Goal: Transaction & Acquisition: Purchase product/service

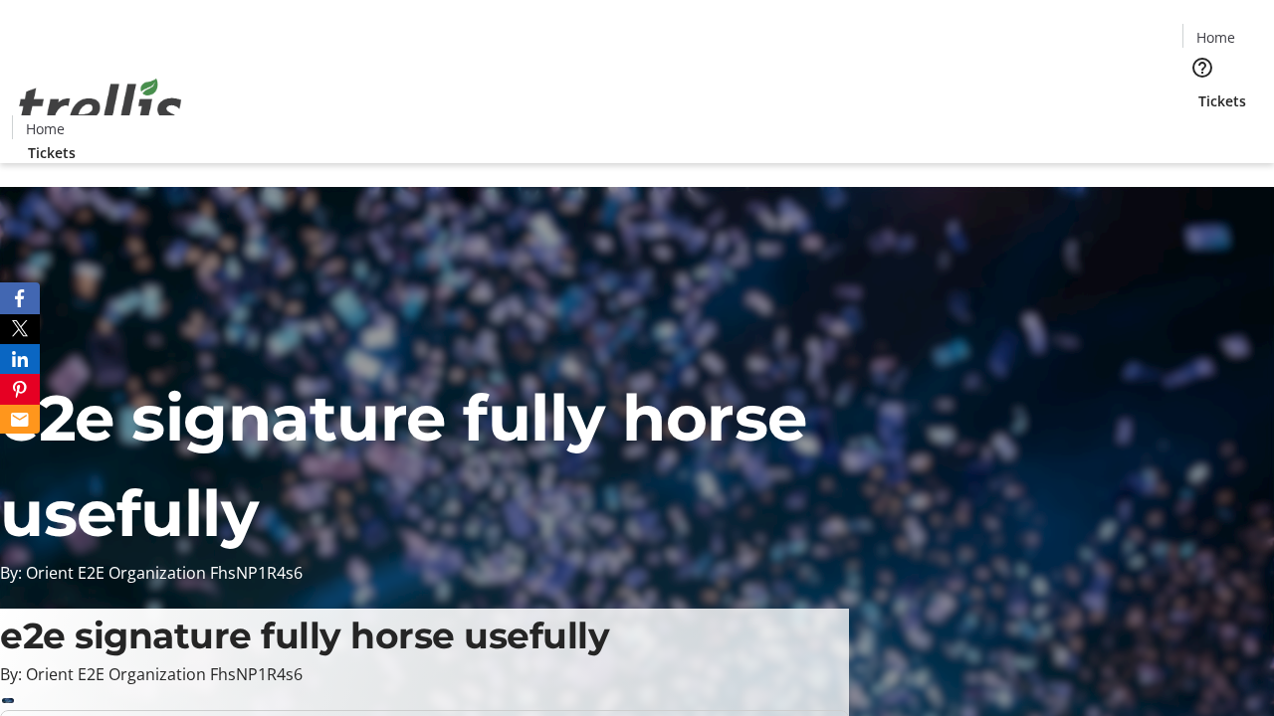
click at [1198, 91] on span "Tickets" at bounding box center [1222, 101] width 48 height 21
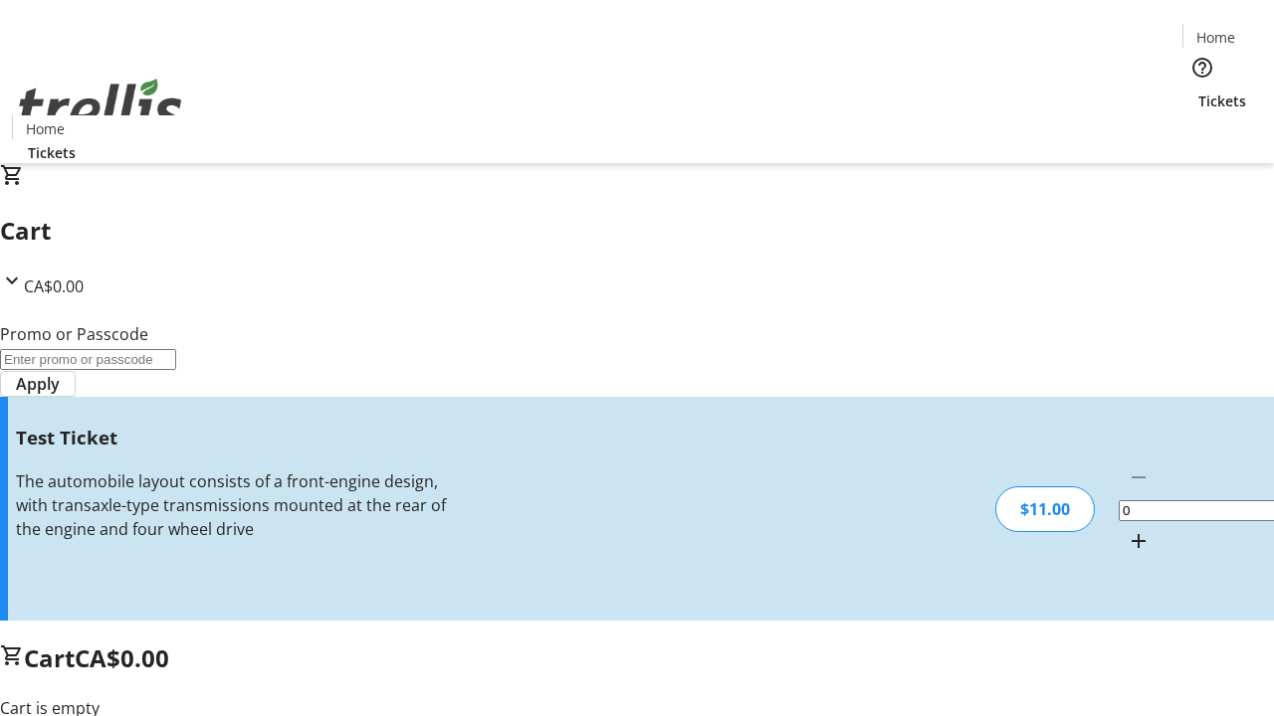
click at [1126, 529] on mat-icon "Increment by one" at bounding box center [1138, 541] width 24 height 24
type input "1"
type input "UNLOCK"
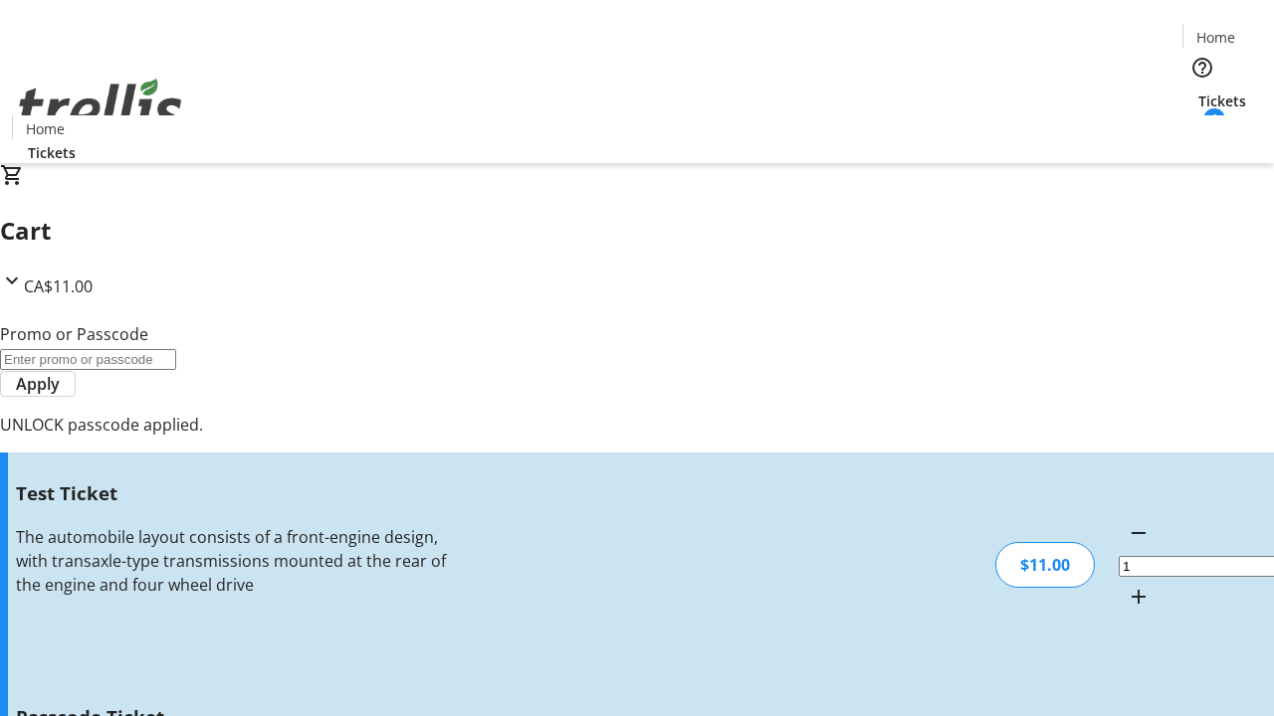
type input "5"
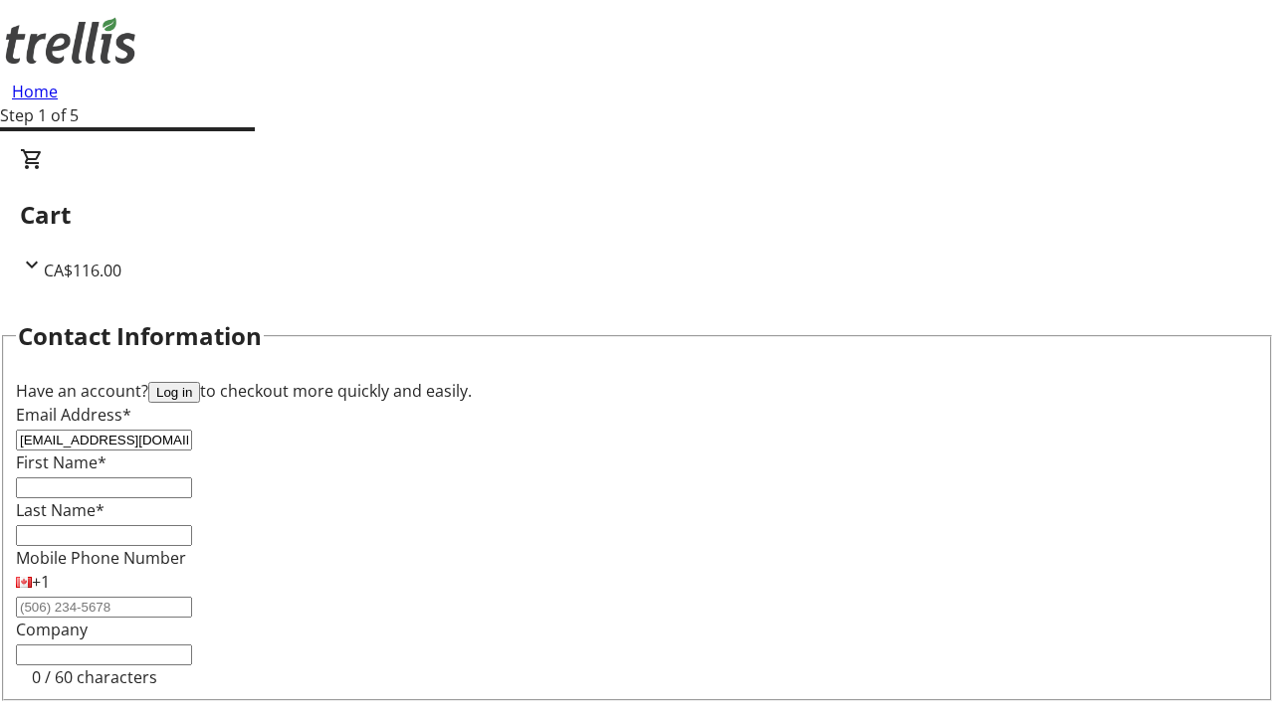
type input "[EMAIL_ADDRESS][DOMAIN_NAME]"
type input "[PERSON_NAME]"
type input "West"
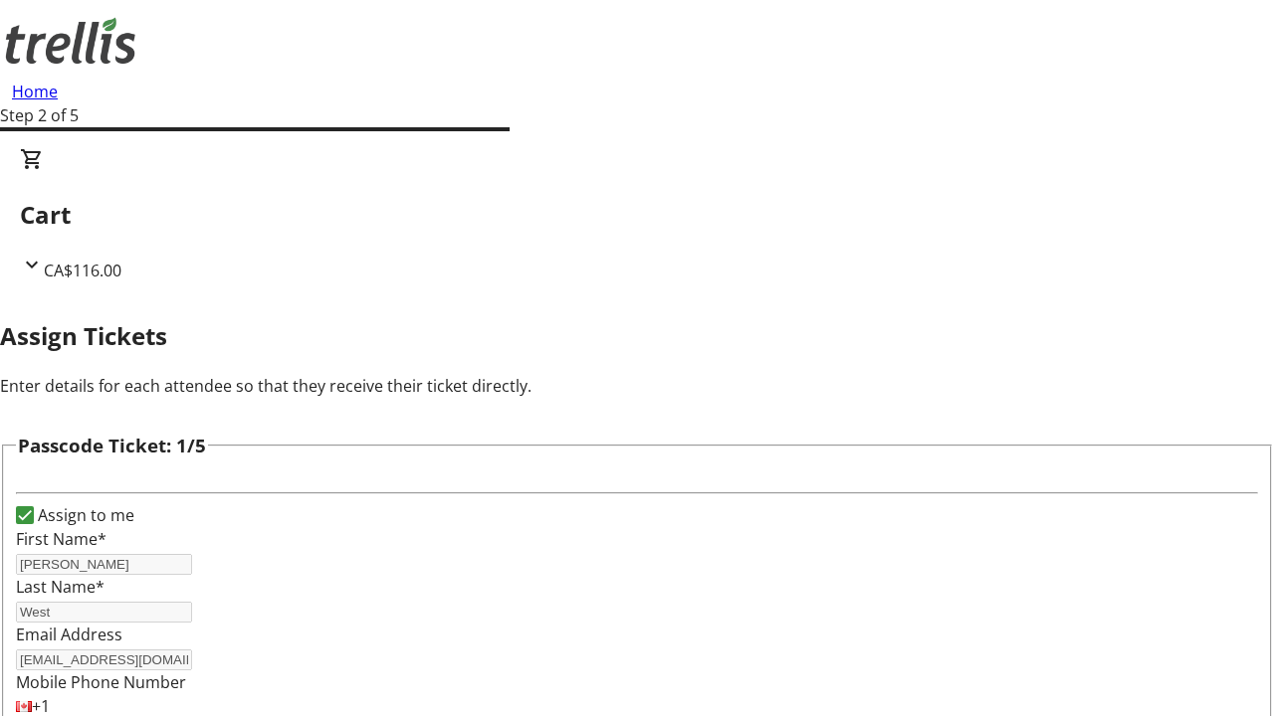
type input "[PERSON_NAME]"
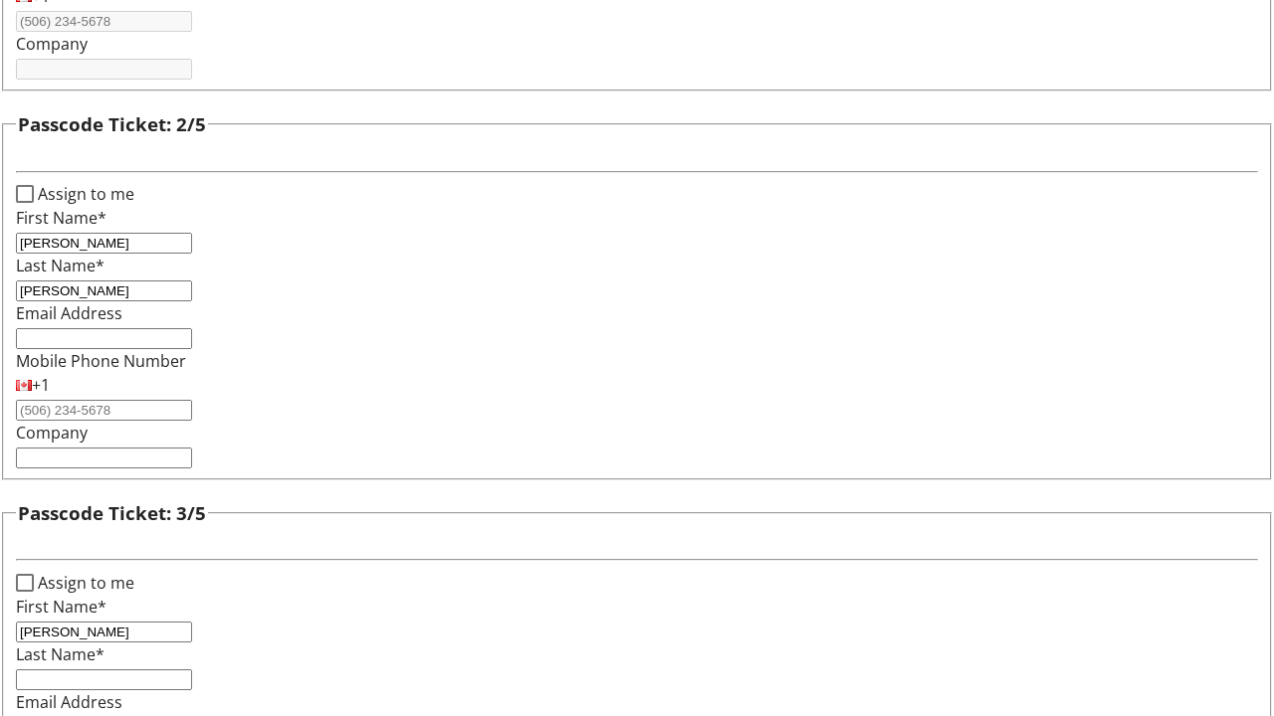
type input "[PERSON_NAME]"
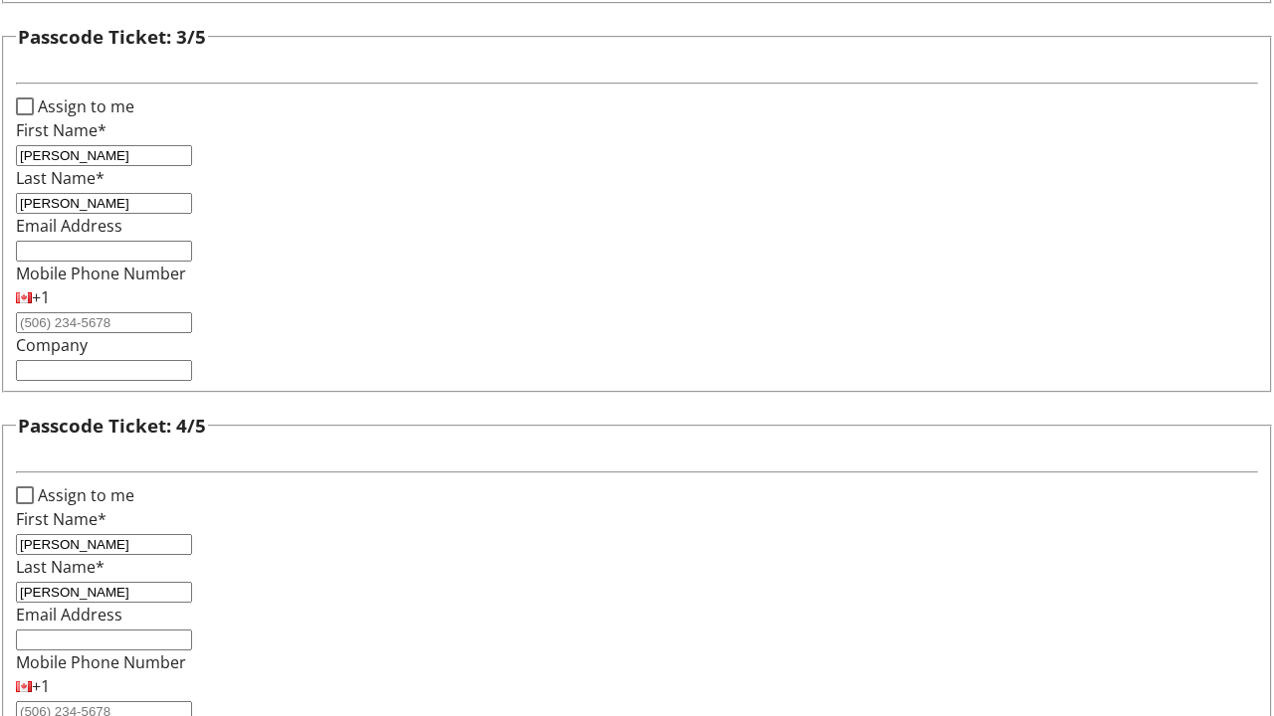
type input "[PERSON_NAME]"
checkbox input "true"
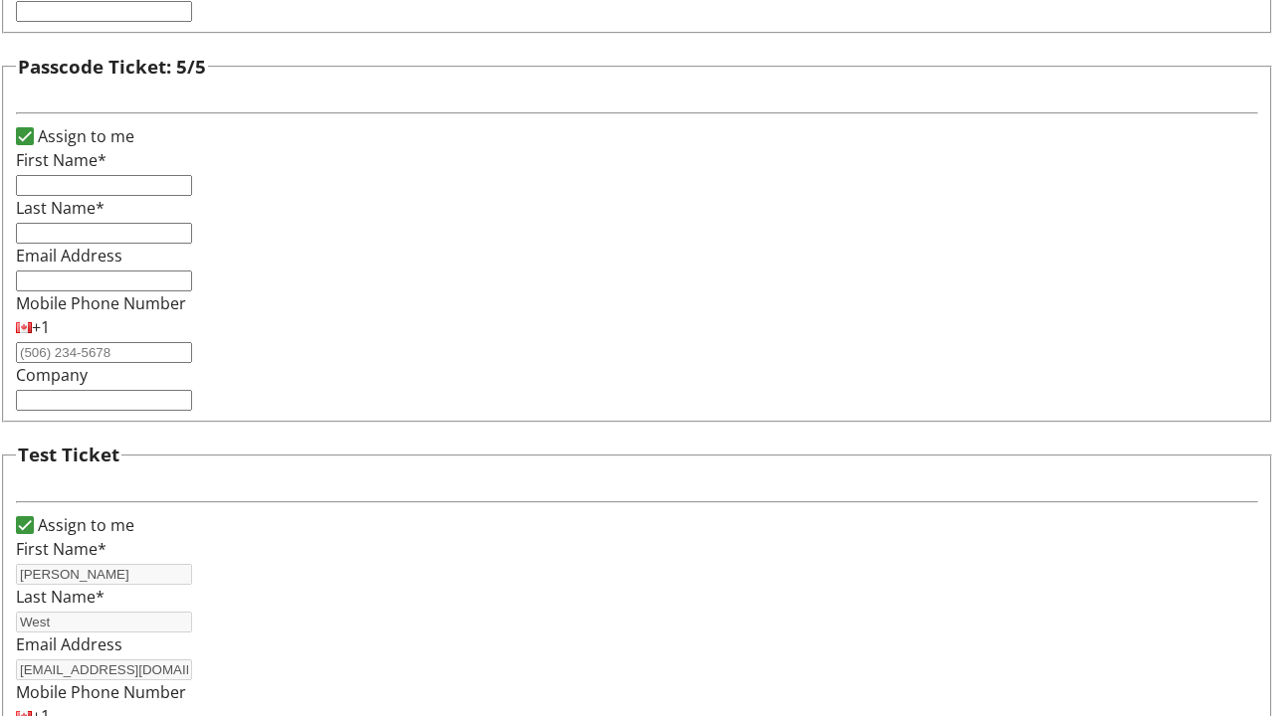
type input "[PERSON_NAME]"
type input "West"
type input "[EMAIL_ADDRESS][DOMAIN_NAME]"
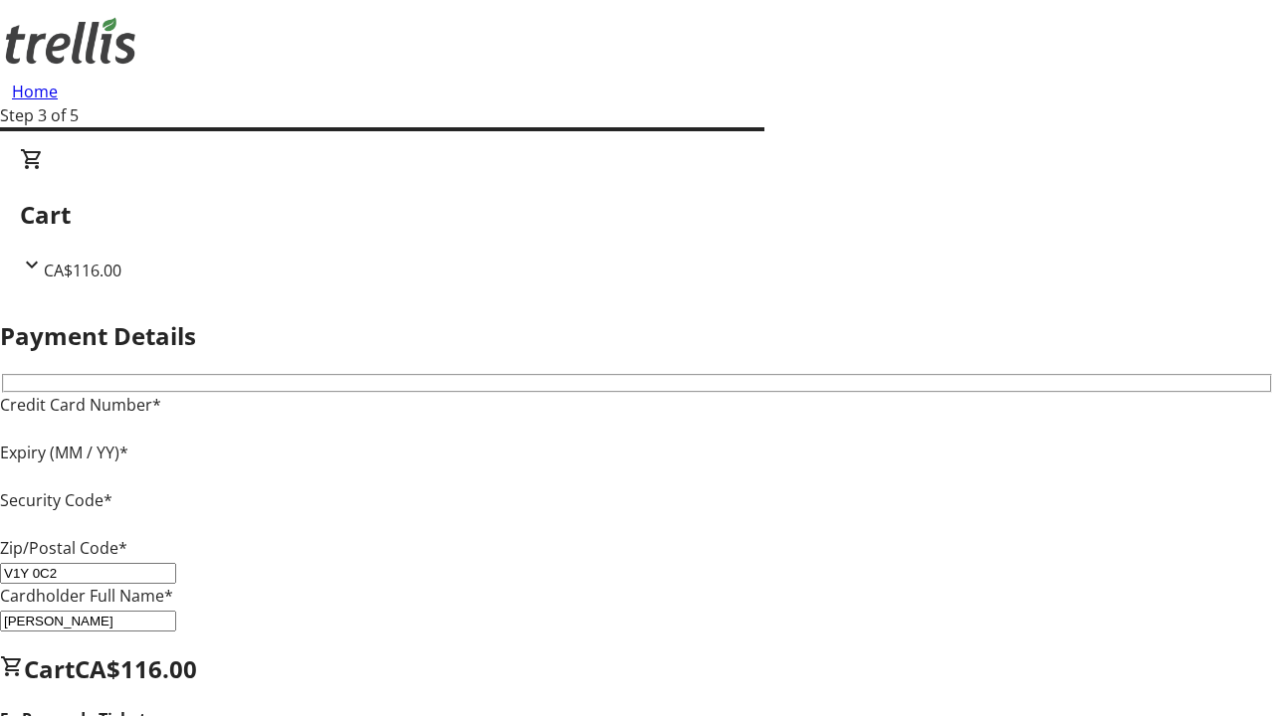
type input "V1Y 0C2"
